Goal: Information Seeking & Learning: Learn about a topic

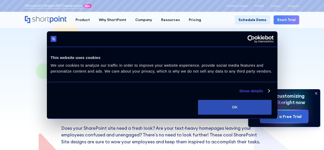
click at [272, 108] on button "OK" at bounding box center [235, 107] width 74 height 15
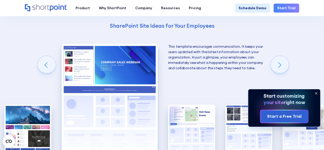
scroll to position [773, 0]
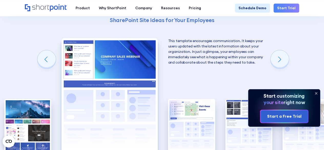
click at [318, 94] on icon at bounding box center [316, 93] width 8 height 8
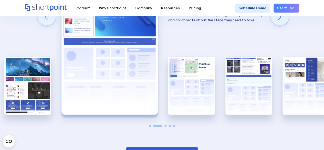
scroll to position [815, 0]
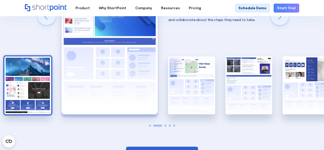
click at [22, 86] on img "1 / 5" at bounding box center [27, 85] width 47 height 58
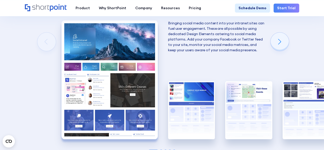
scroll to position [791, 0]
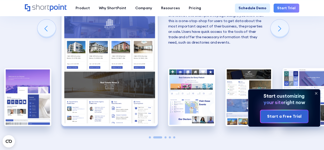
scroll to position [1582, 0]
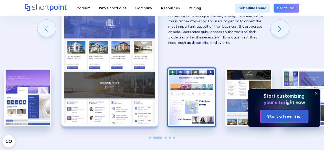
click at [211, 95] on img "3 / 5" at bounding box center [191, 97] width 47 height 58
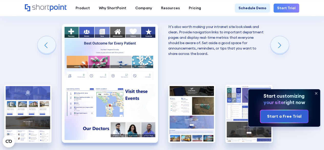
scroll to position [1557, 0]
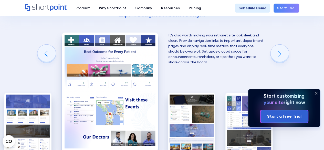
click at [315, 94] on icon at bounding box center [316, 93] width 8 height 8
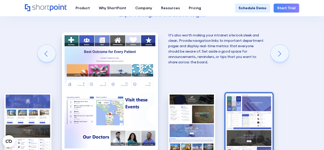
click at [251, 104] on img "5 / 5" at bounding box center [249, 122] width 47 height 58
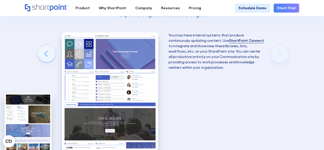
click at [105, 64] on img "5 / 5" at bounding box center [110, 92] width 96 height 118
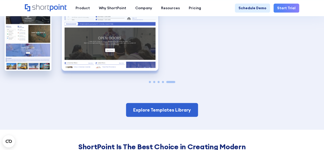
scroll to position [1638, 0]
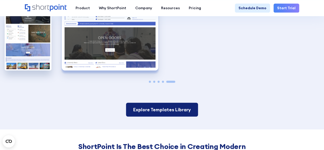
click at [168, 103] on link "Explore Templates Library" at bounding box center [162, 110] width 72 height 14
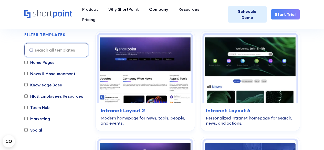
scroll to position [14, 0]
click at [26, 96] on input "HR & Employees Resources" at bounding box center [25, 95] width 3 height 3
checkbox input "true"
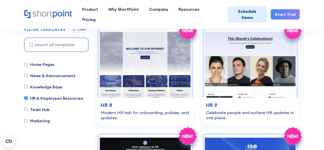
scroll to position [0, 0]
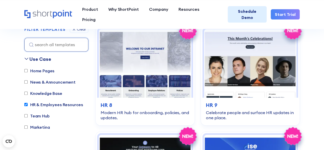
click at [26, 95] on label "Knowledge Base" at bounding box center [43, 93] width 38 height 6
click at [26, 95] on input "Knowledge Base" at bounding box center [25, 93] width 3 height 3
checkbox input "true"
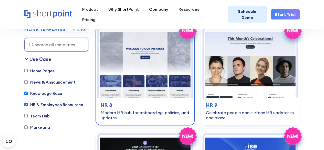
click at [132, 66] on img at bounding box center [145, 63] width 93 height 69
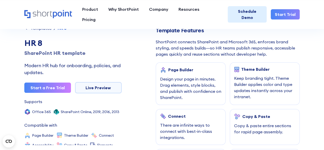
scroll to position [212, 0]
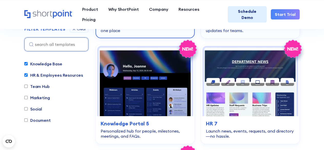
scroll to position [880, 0]
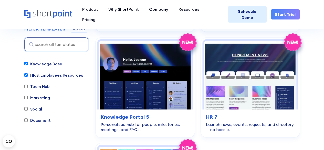
click at [46, 65] on label "Knowledge Base" at bounding box center [43, 64] width 38 height 6
click at [28, 65] on input "Knowledge Base" at bounding box center [25, 63] width 3 height 3
checkbox input "false"
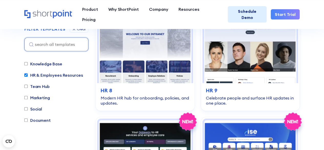
scroll to position [151, 0]
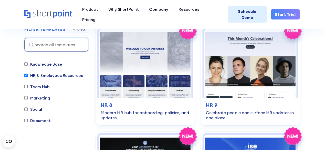
click at [46, 88] on label "Team Hub" at bounding box center [36, 87] width 25 height 6
click at [28, 88] on input "Team Hub" at bounding box center [25, 86] width 3 height 3
checkbox input "true"
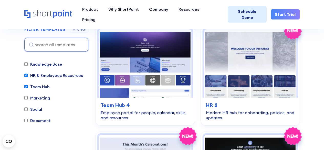
click at [48, 81] on div "Home Pages News & Announcement Knowledge Base HR & Employees Resources Team Hub…" at bounding box center [56, 83] width 64 height 90
click at [45, 77] on label "HR & Employees Resources" at bounding box center [53, 75] width 59 height 6
click at [28, 77] on input "HR & Employees Resources" at bounding box center [25, 75] width 3 height 3
checkbox input "false"
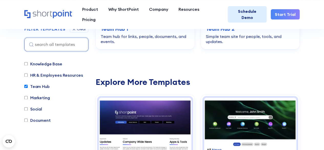
scroll to position [422, 0]
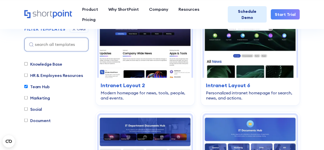
click at [43, 87] on label "Team Hub" at bounding box center [36, 86] width 25 height 6
click at [28, 87] on input "Team Hub" at bounding box center [25, 86] width 3 height 3
checkbox input "false"
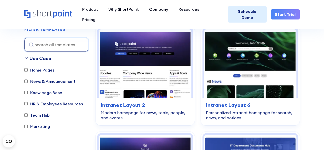
scroll to position [0, 0]
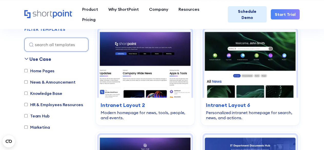
click at [46, 68] on label "Home Pages" at bounding box center [39, 71] width 30 height 6
click at [28, 69] on input "Home Pages" at bounding box center [25, 70] width 3 height 3
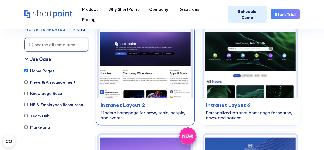
scroll to position [253, 0]
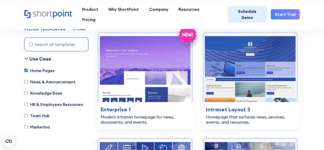
click at [35, 72] on label "Home Pages" at bounding box center [39, 70] width 30 height 6
click at [28, 72] on input "Home Pages" at bounding box center [25, 70] width 3 height 3
checkbox input "false"
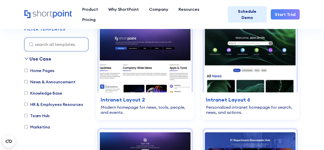
scroll to position [151, 0]
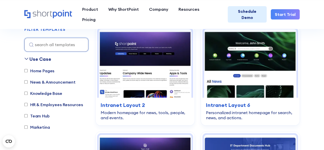
click at [50, 95] on label "Knowledge Base" at bounding box center [43, 93] width 38 height 6
click at [28, 95] on input "Knowledge Base" at bounding box center [25, 93] width 3 height 3
checkbox input "true"
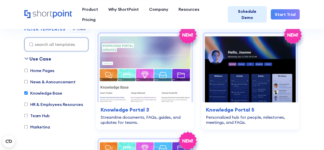
scroll to position [252, 0]
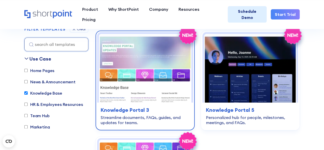
click at [163, 86] on img at bounding box center [145, 68] width 93 height 69
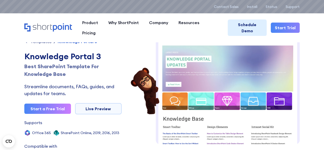
scroll to position [71, 0]
